Goal: Task Accomplishment & Management: Use online tool/utility

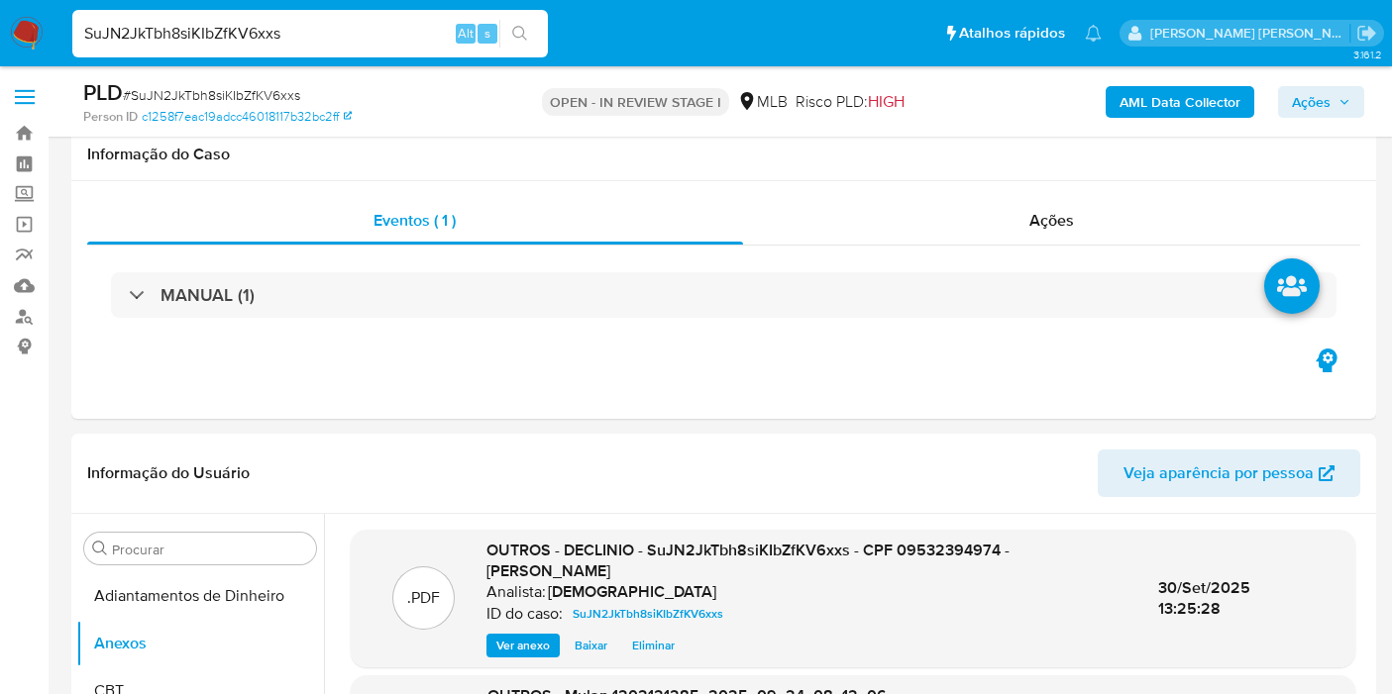
select select "10"
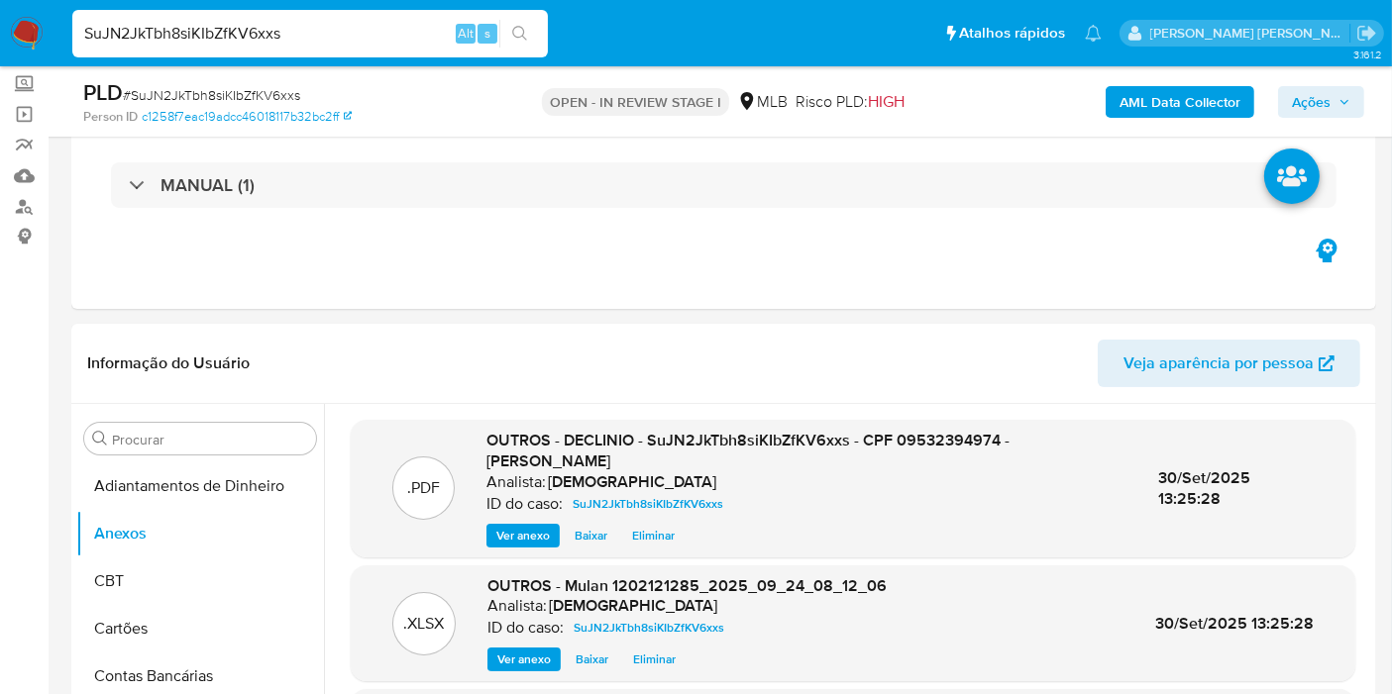
scroll to position [183, 0]
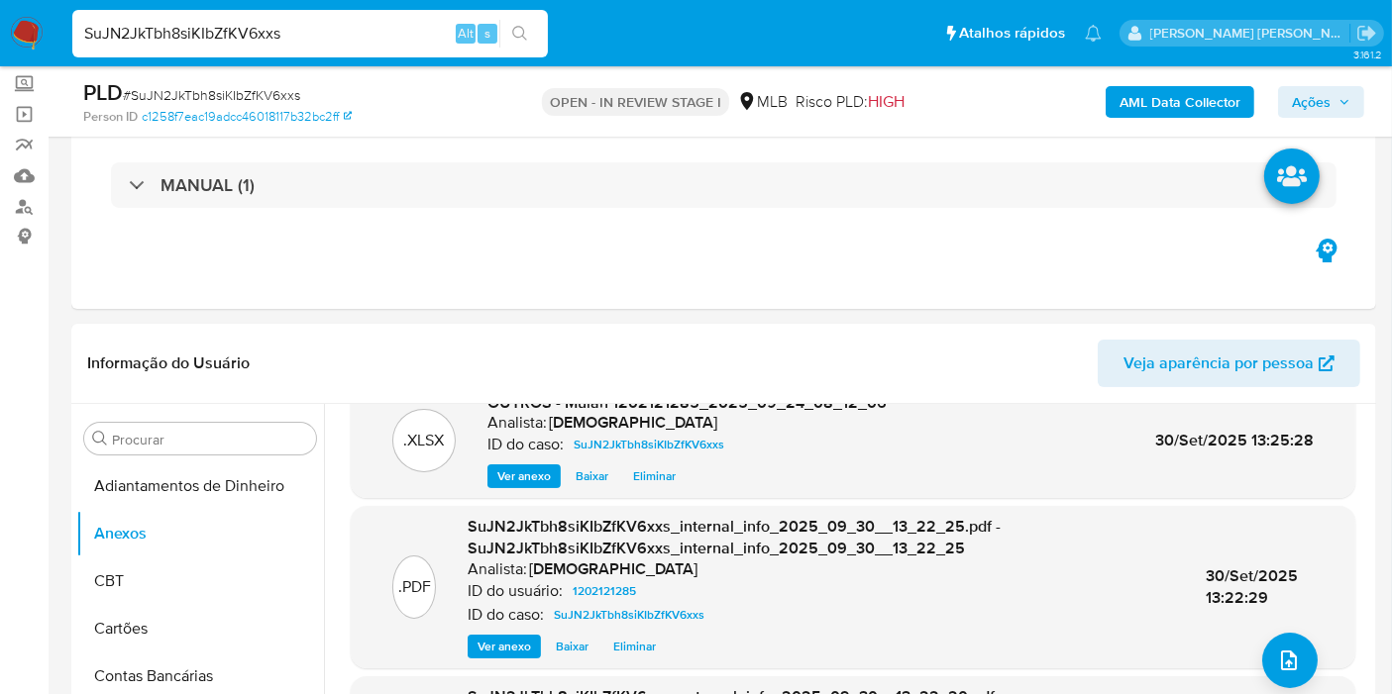
click at [314, 38] on input "SuJN2JkTbh8siKIbZfKV6xxs" at bounding box center [309, 34] width 475 height 26
paste input "80bwlkmzjwIqCcBZe5v0jpqU"
type input "80bwlkmzjwIqCcBZe5v0jpqU"
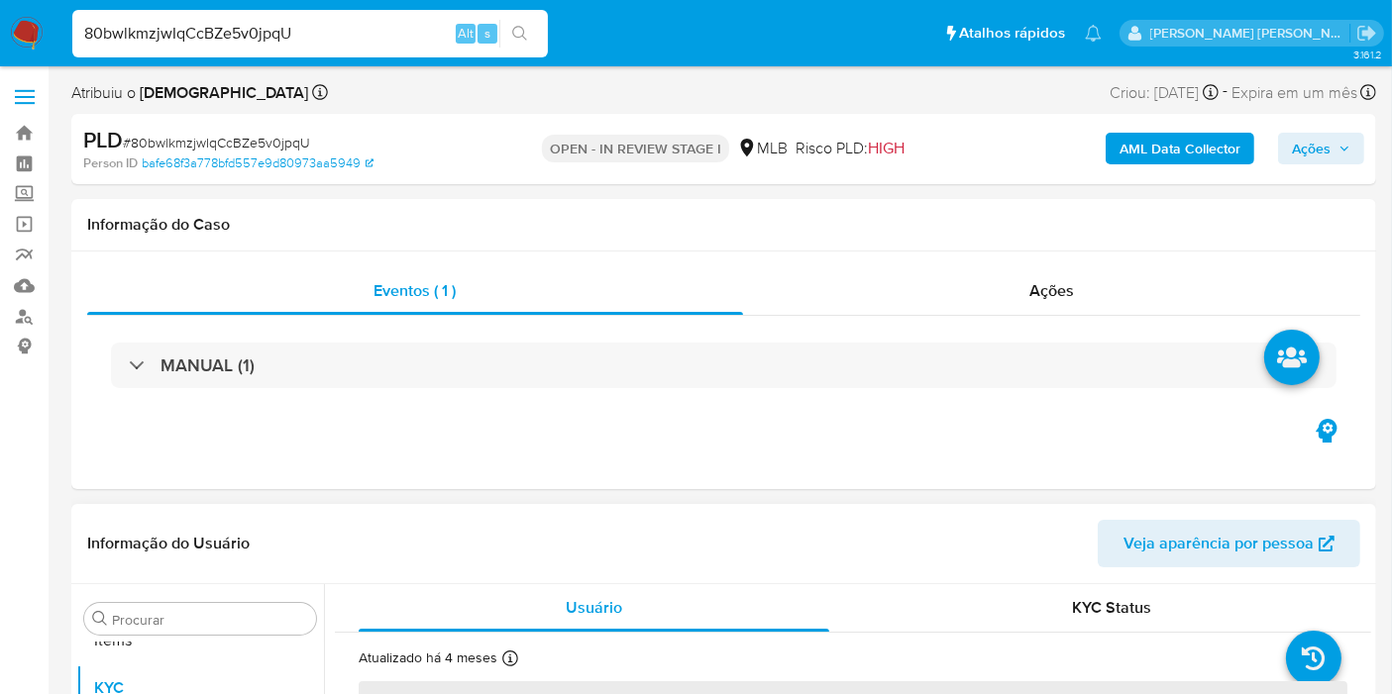
scroll to position [1026, 0]
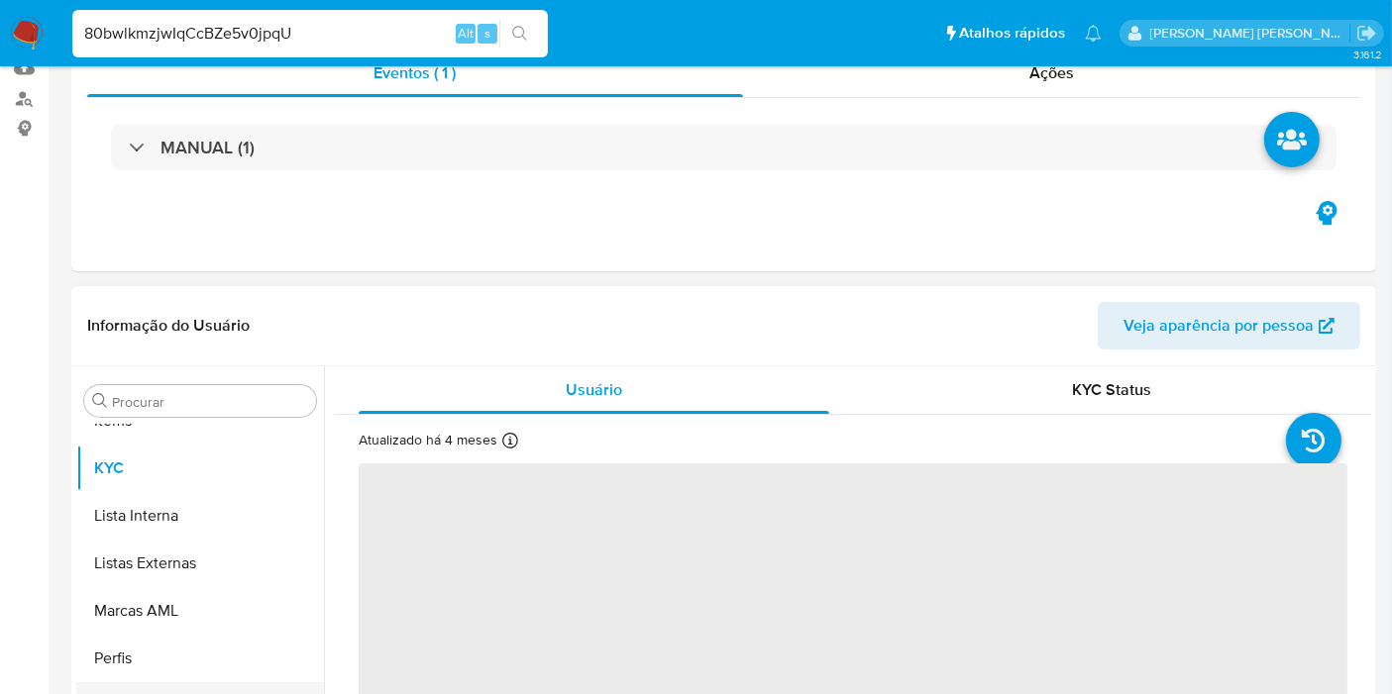
select select "10"
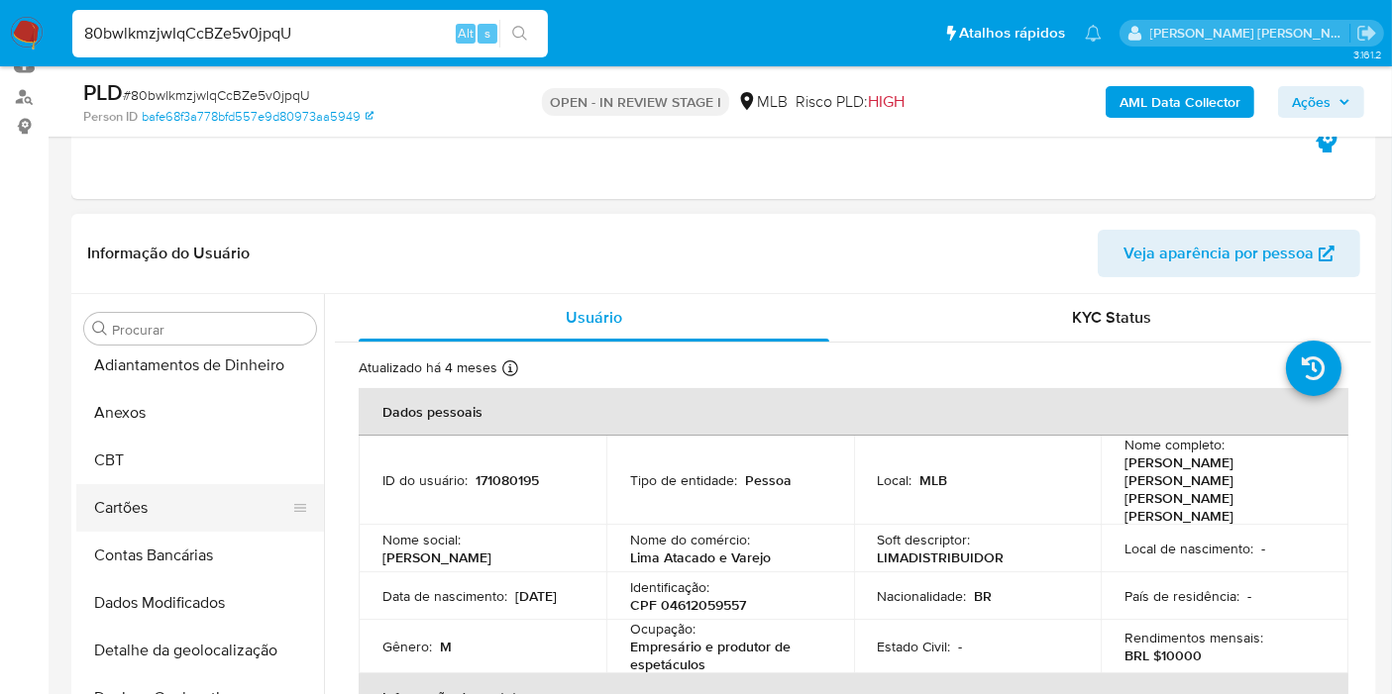
scroll to position [0, 0]
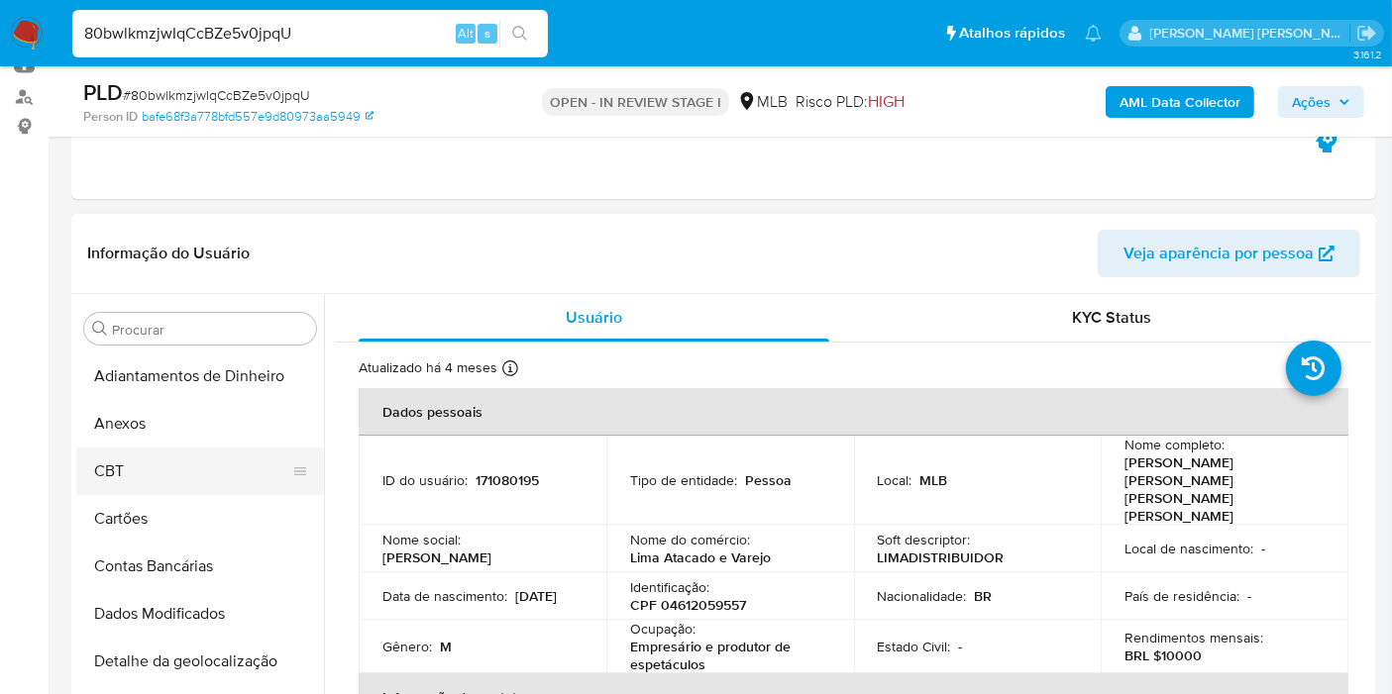
click at [176, 448] on button "CBT" at bounding box center [192, 472] width 232 height 48
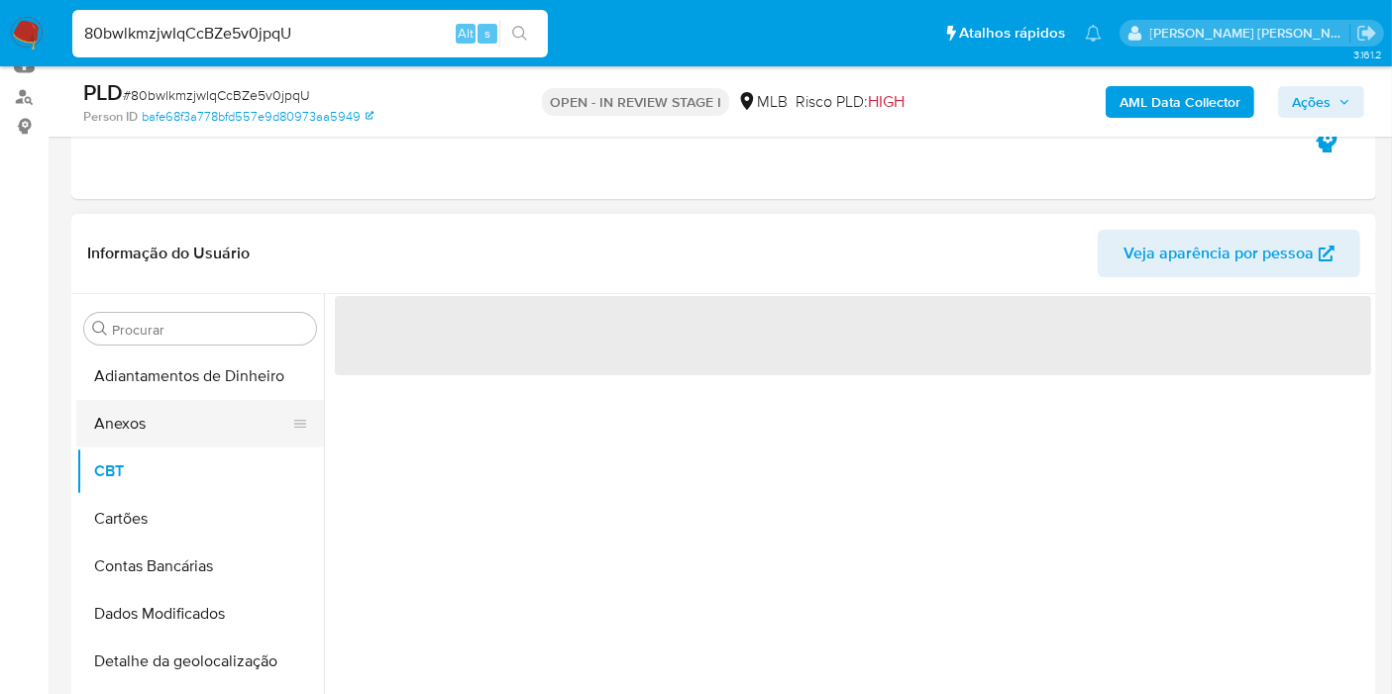
click at [183, 438] on button "Anexos" at bounding box center [192, 424] width 232 height 48
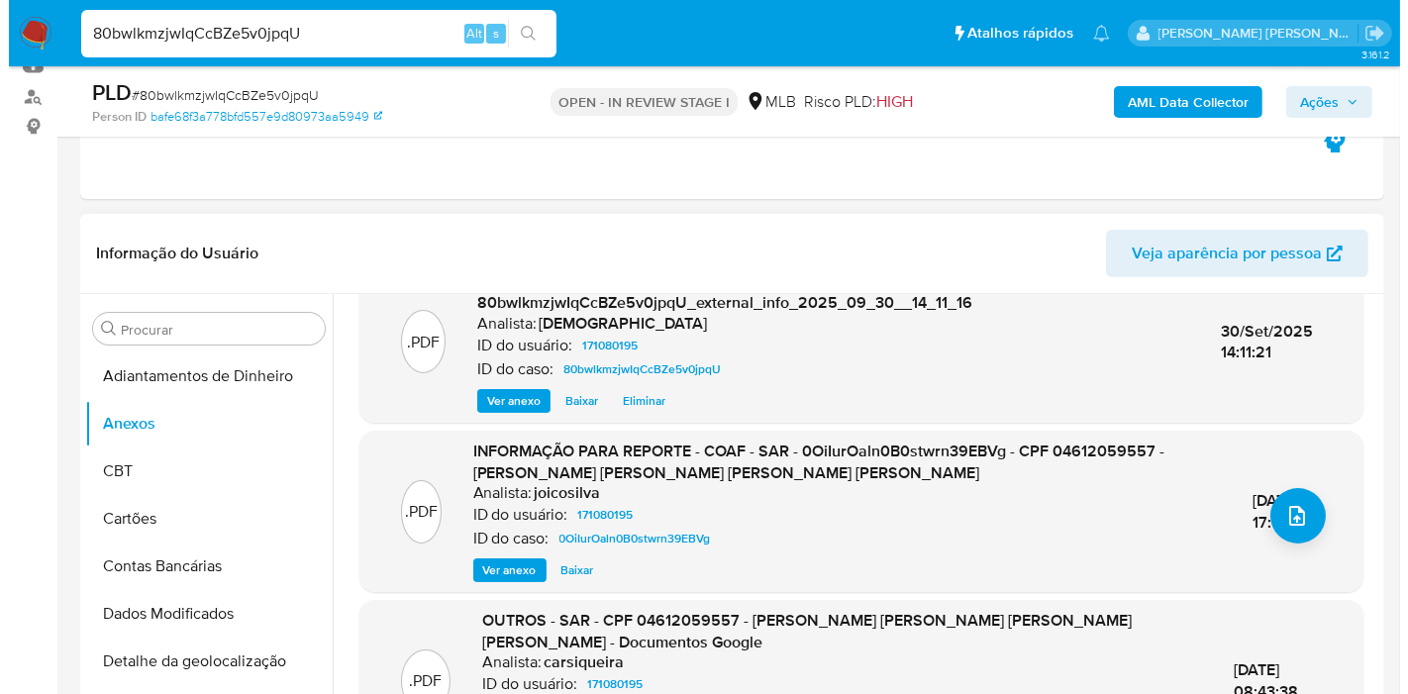
scroll to position [252, 0]
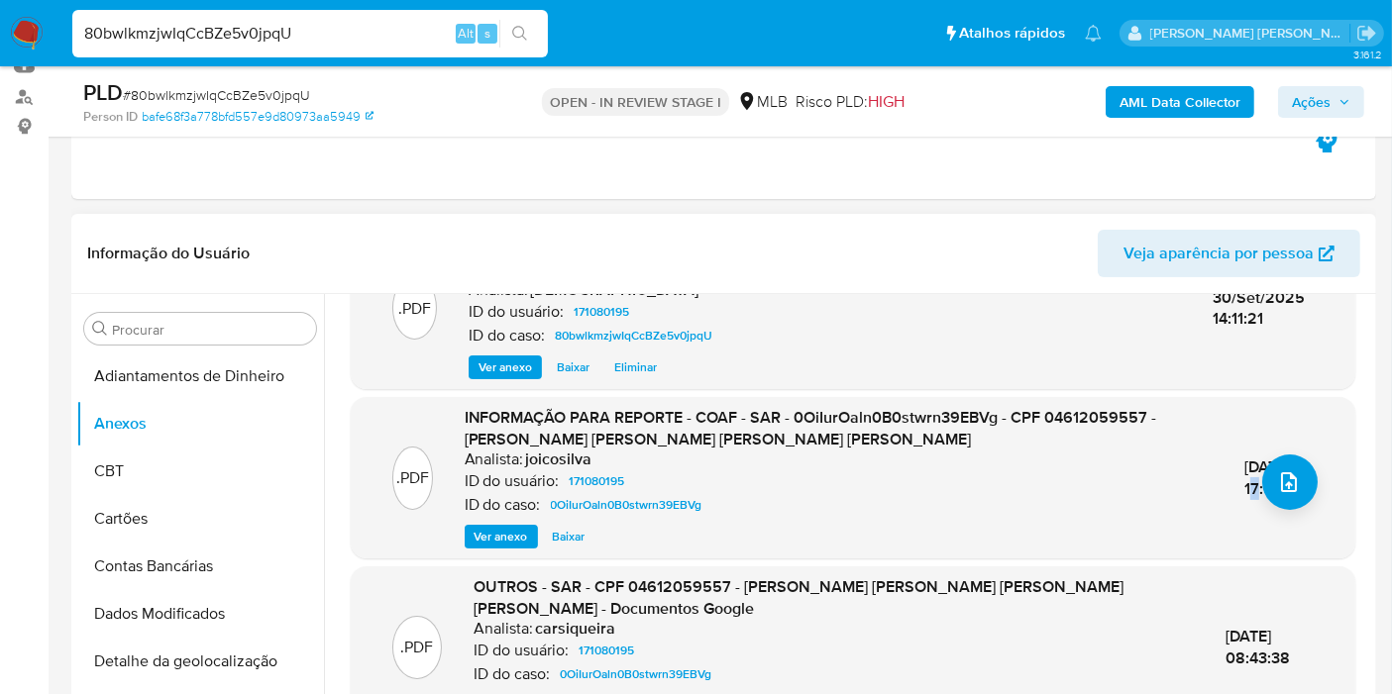
click at [1266, 453] on div ".PDF INFORMAÇÃO PARA REPORTE - COAF - SAR - 0OiIurOaln0B0stwrn39EBVg - CPF 0461…" at bounding box center [853, 478] width 985 height 142
click at [1277, 471] on icon "upload-file" at bounding box center [1289, 482] width 24 height 24
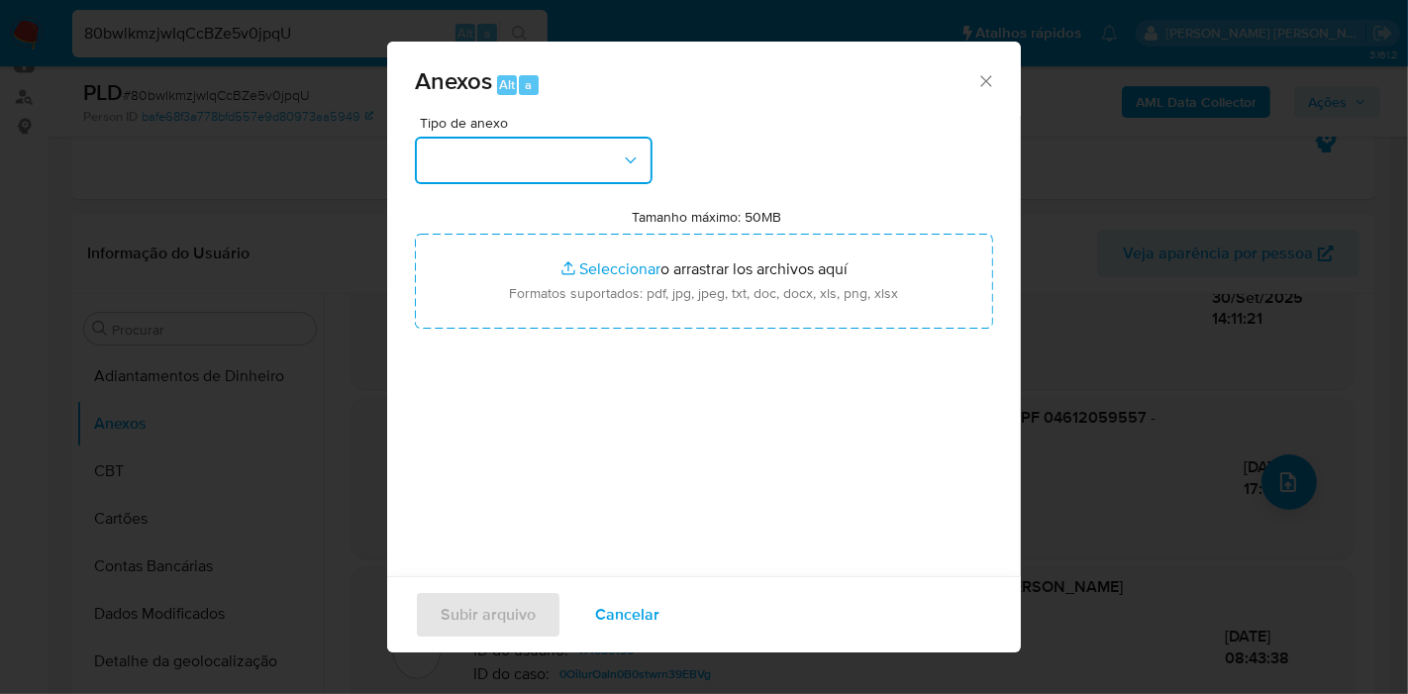
click at [619, 181] on button "button" at bounding box center [534, 161] width 238 height 48
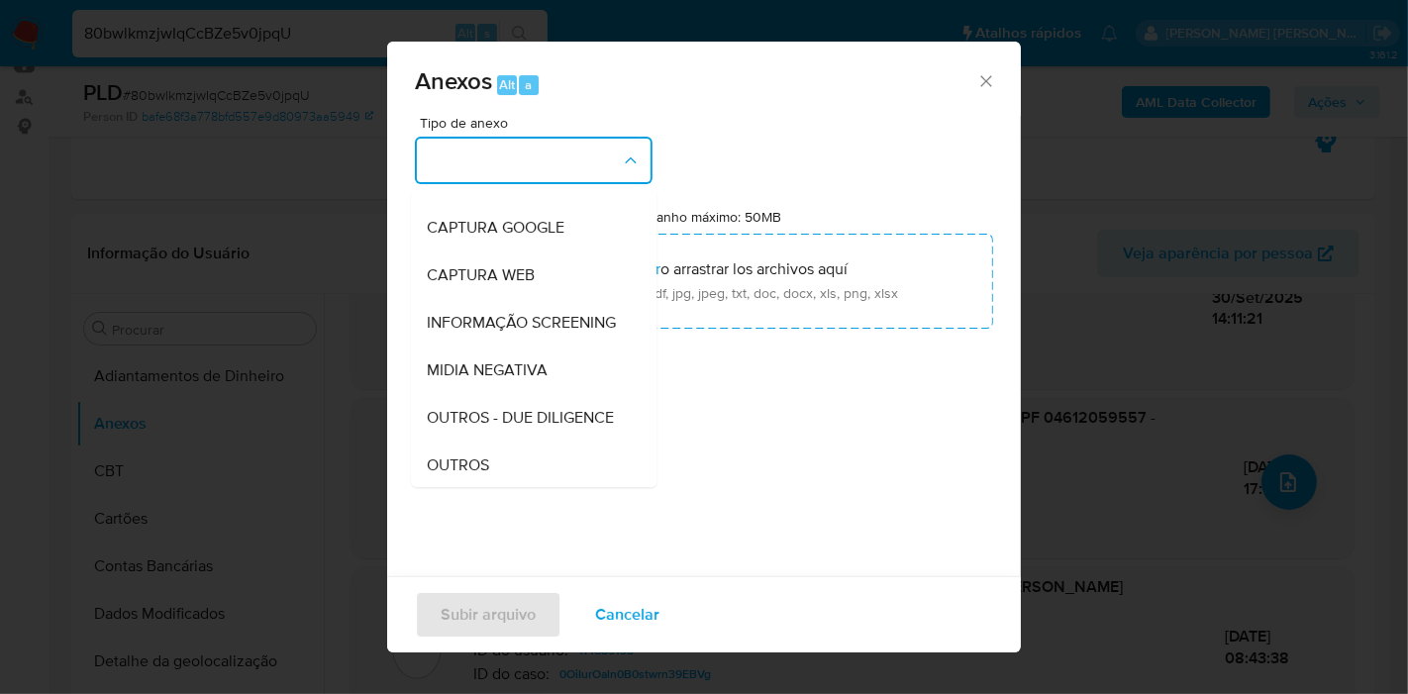
scroll to position [220, 0]
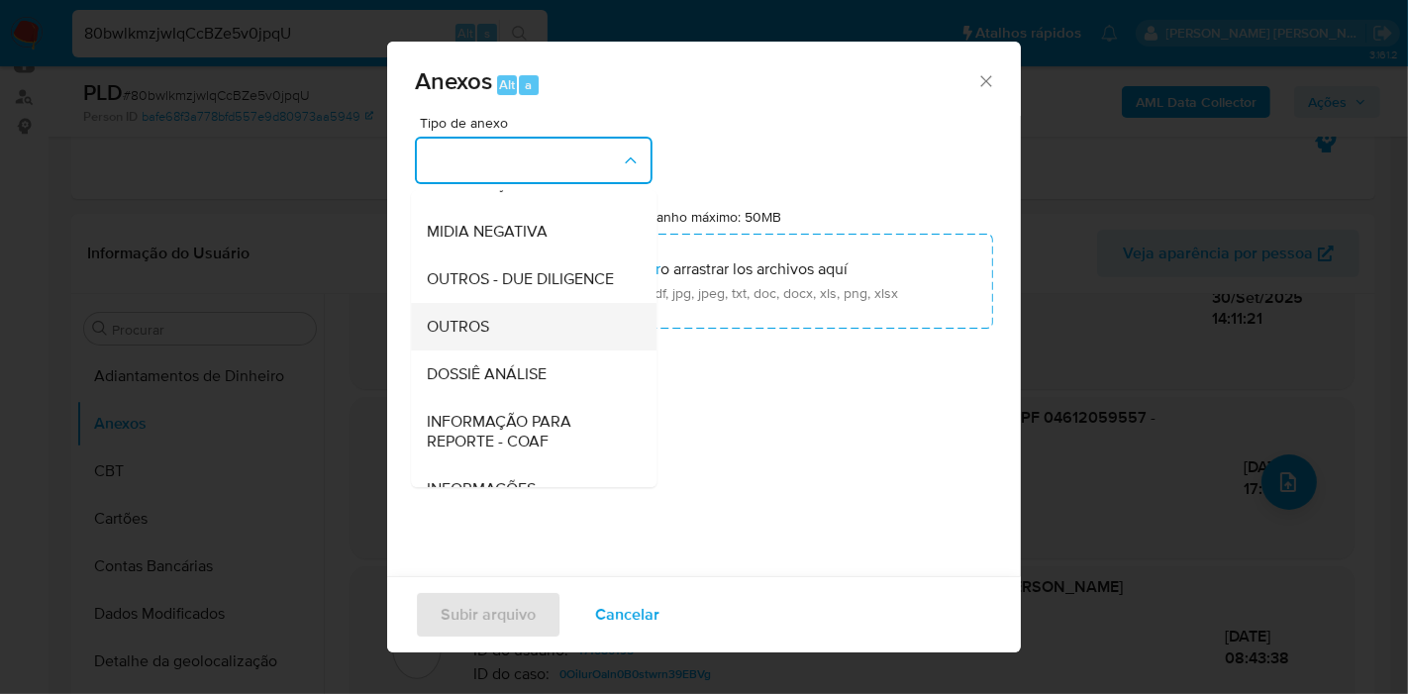
click at [546, 351] on div "OUTROS" at bounding box center [528, 327] width 202 height 48
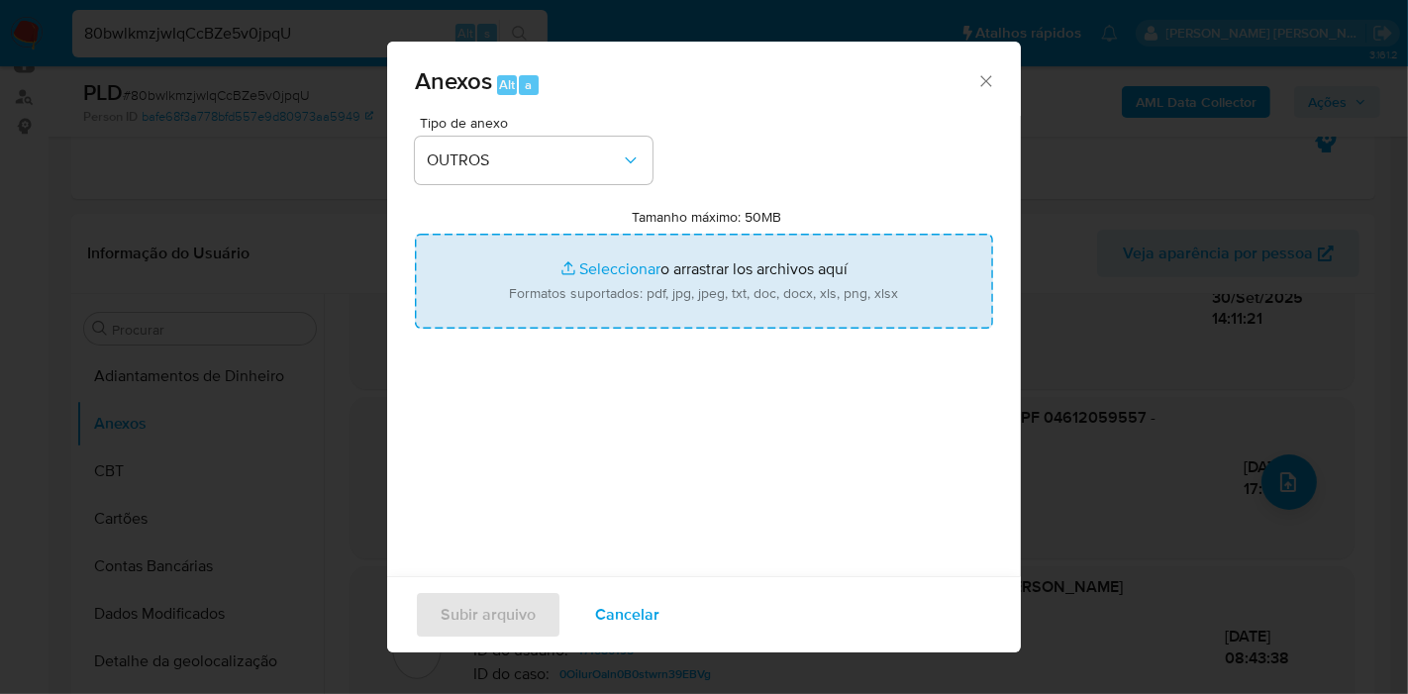
click at [611, 318] on input "Tamanho máximo: 50MB Seleccionar archivos" at bounding box center [704, 281] width 578 height 95
type input "C:\fakepath\2º SAR - XXXX_XX - CPF 04612059557 - [PERSON_NAME] [PERSON_NAME] [P…"
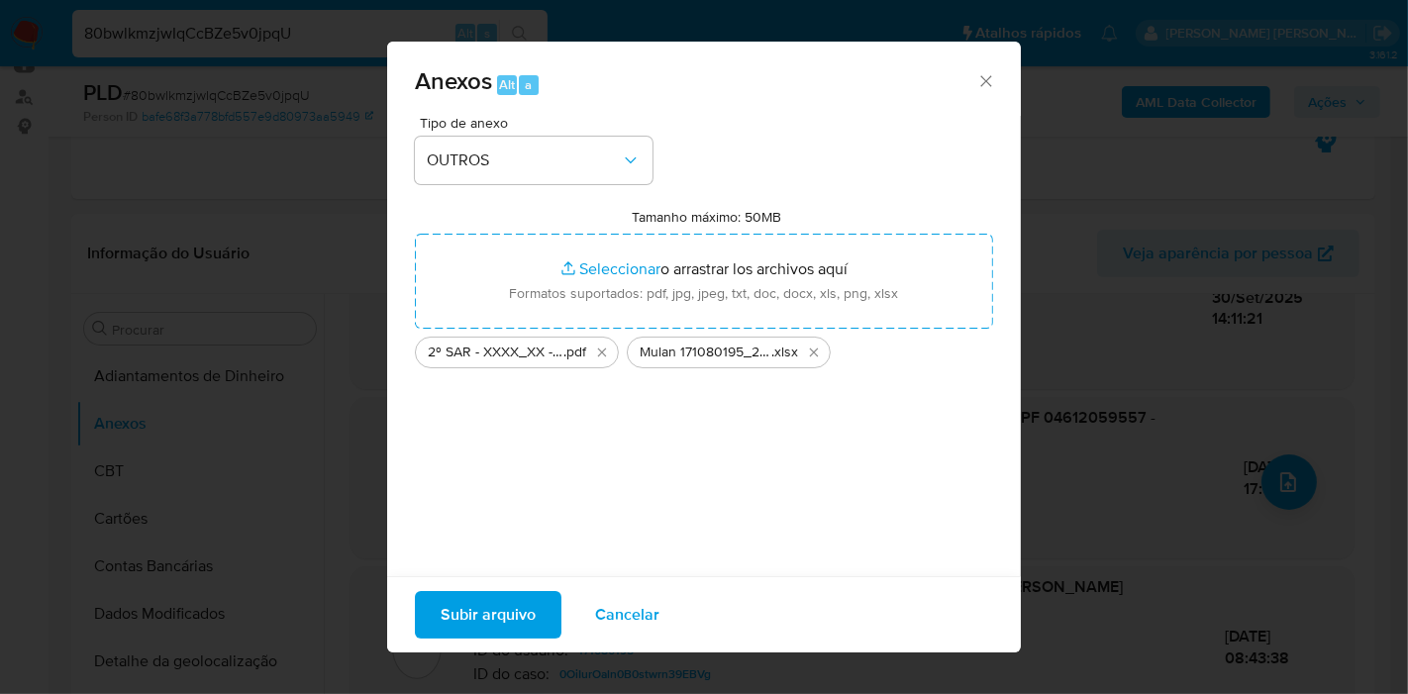
click at [512, 614] on span "Subir arquivo" at bounding box center [488, 615] width 95 height 44
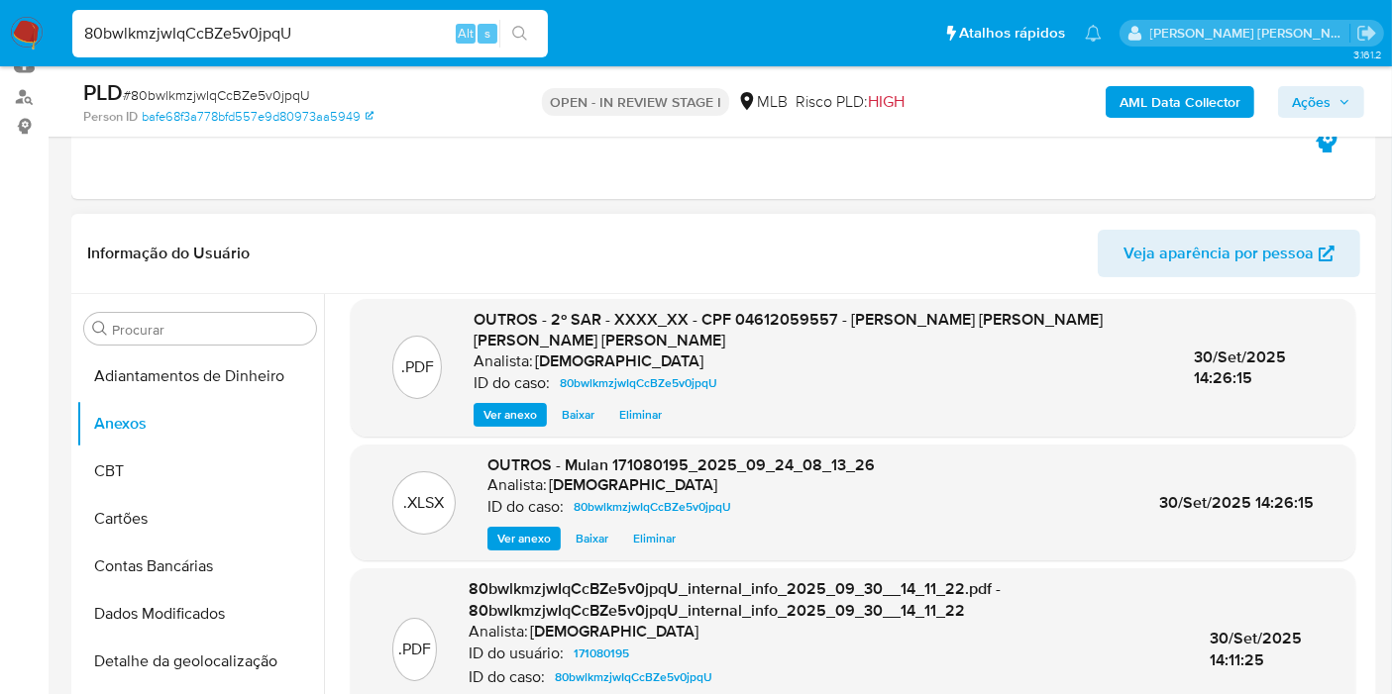
scroll to position [0, 0]
